Goal: Browse casually: Explore the website without a specific task or goal

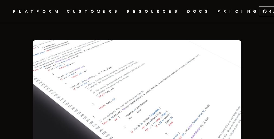
click at [137, 69] on img at bounding box center [137, 92] width 208 height 104
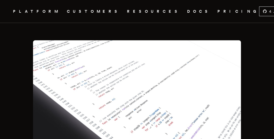
click at [137, 69] on img at bounding box center [137, 92] width 208 height 104
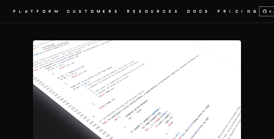
click at [137, 69] on img at bounding box center [137, 92] width 208 height 104
